Goal: Navigation & Orientation: Find specific page/section

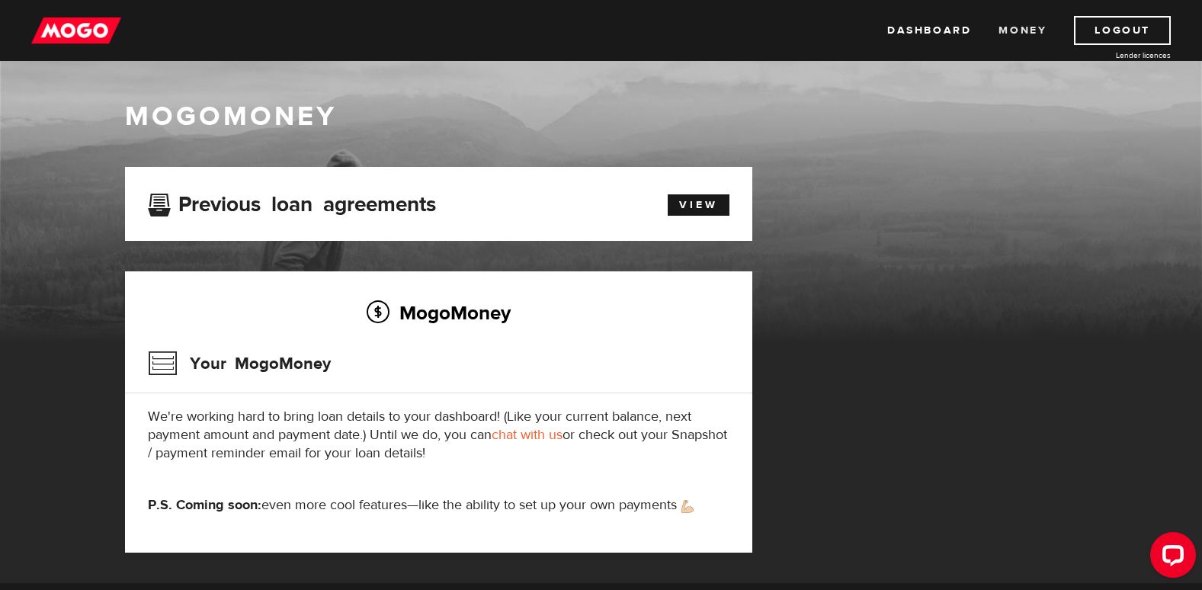
click at [1019, 32] on link "Money" at bounding box center [1023, 30] width 48 height 29
click at [85, 29] on img at bounding box center [76, 30] width 90 height 29
click at [1176, 554] on icon "Open LiveChat chat widget" at bounding box center [1174, 555] width 14 height 10
